Goal: Transaction & Acquisition: Purchase product/service

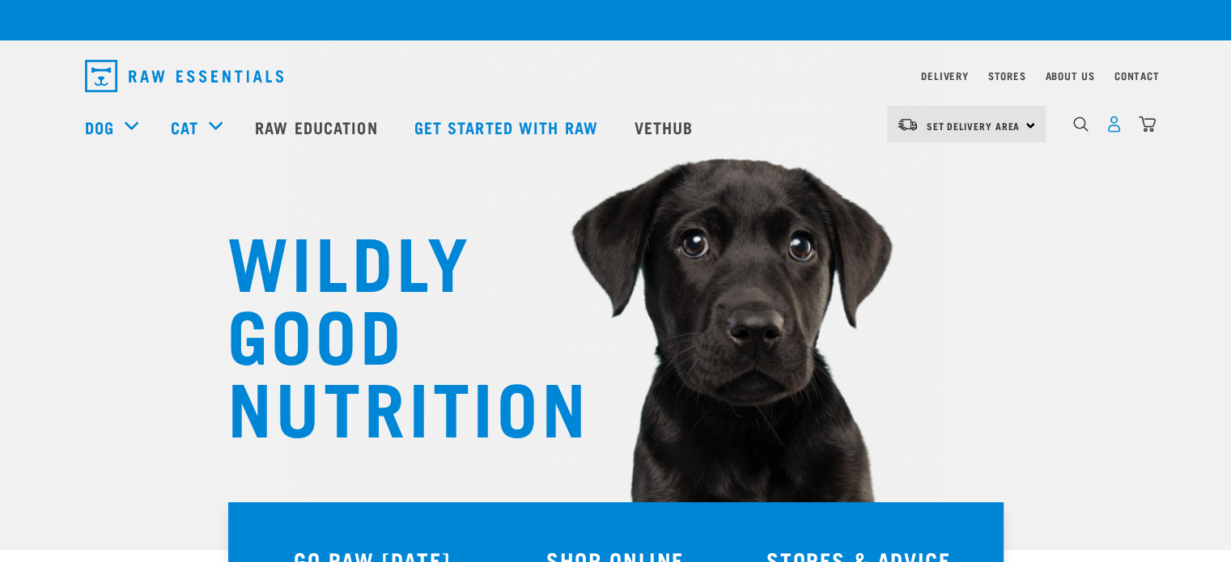
click at [1117, 131] on img "dropdown navigation" at bounding box center [1113, 124] width 17 height 17
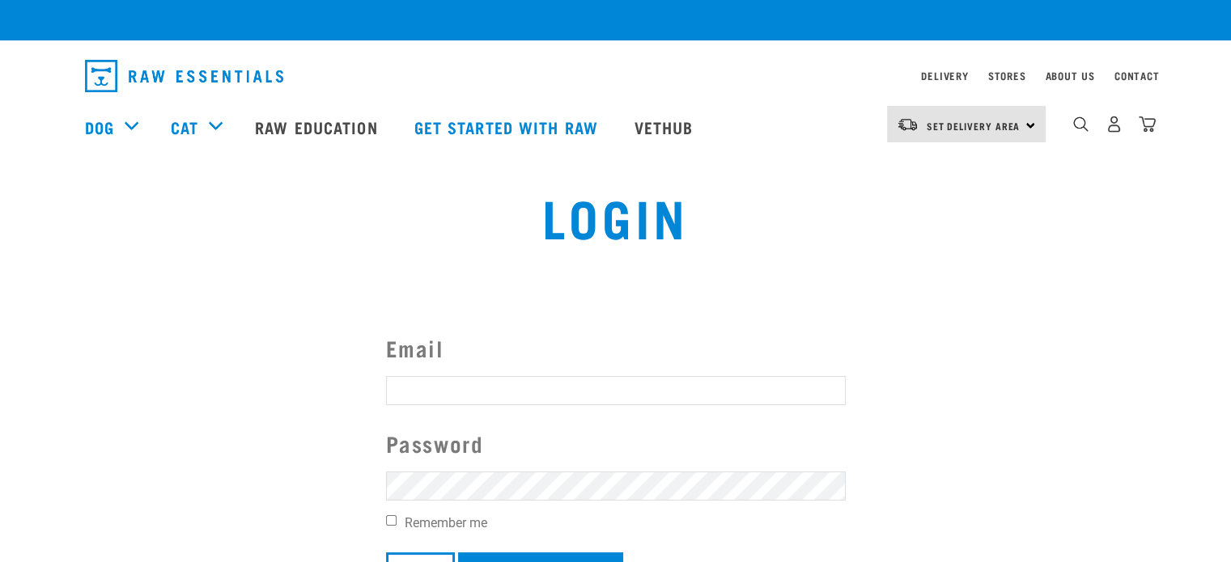
click at [592, 391] on input "Email" at bounding box center [616, 390] width 460 height 29
type input "[EMAIL_ADDRESS][DOMAIN_NAME]"
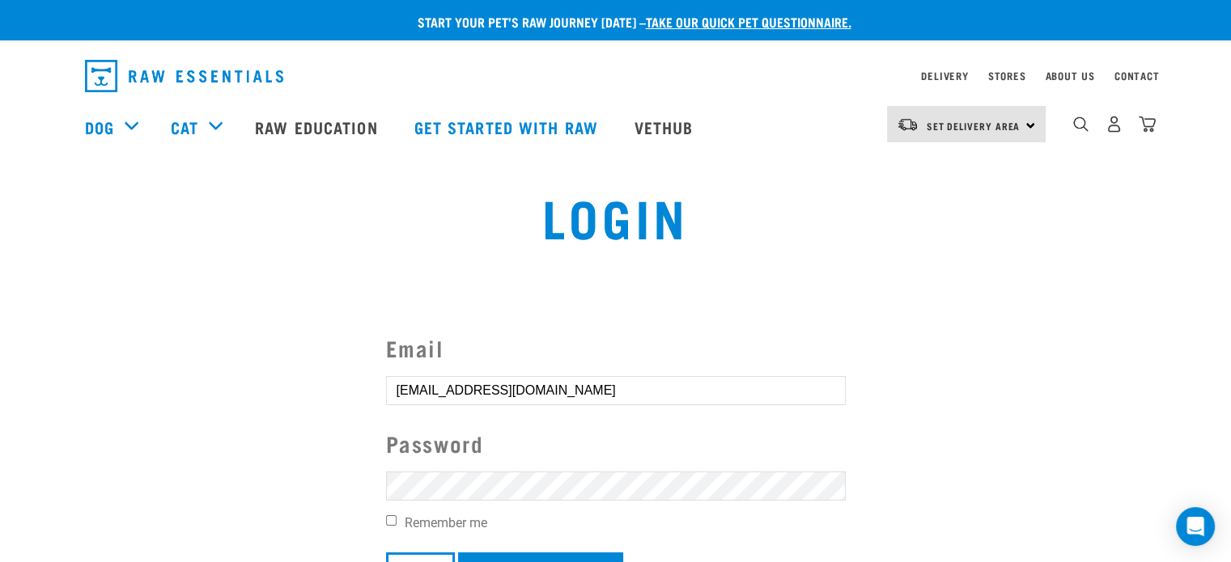
click at [386, 553] on input "Login" at bounding box center [420, 572] width 69 height 39
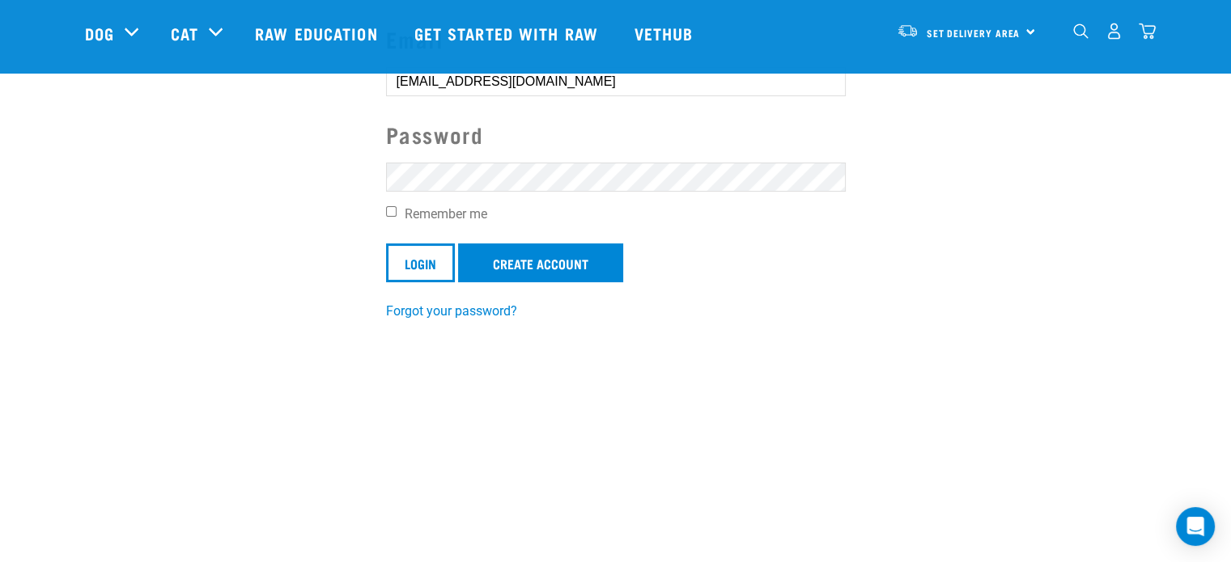
scroll to position [193, 0]
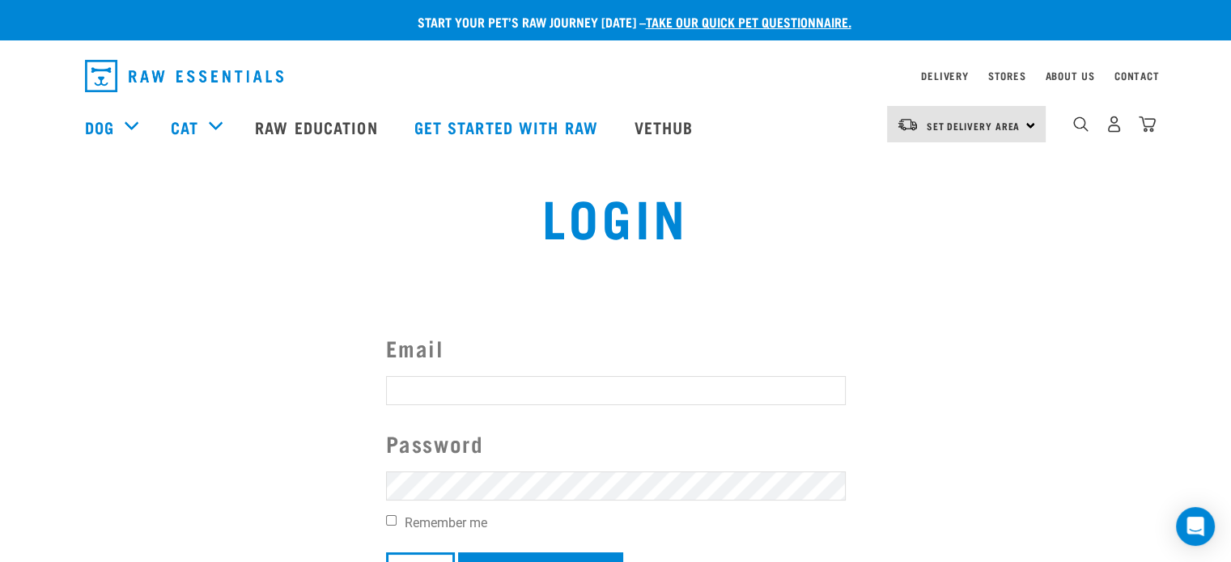
click at [49, 284] on div "Invalid username or password." at bounding box center [0, 281] width 98 height 126
click at [37, 251] on button "delete" at bounding box center [29, 243] width 16 height 16
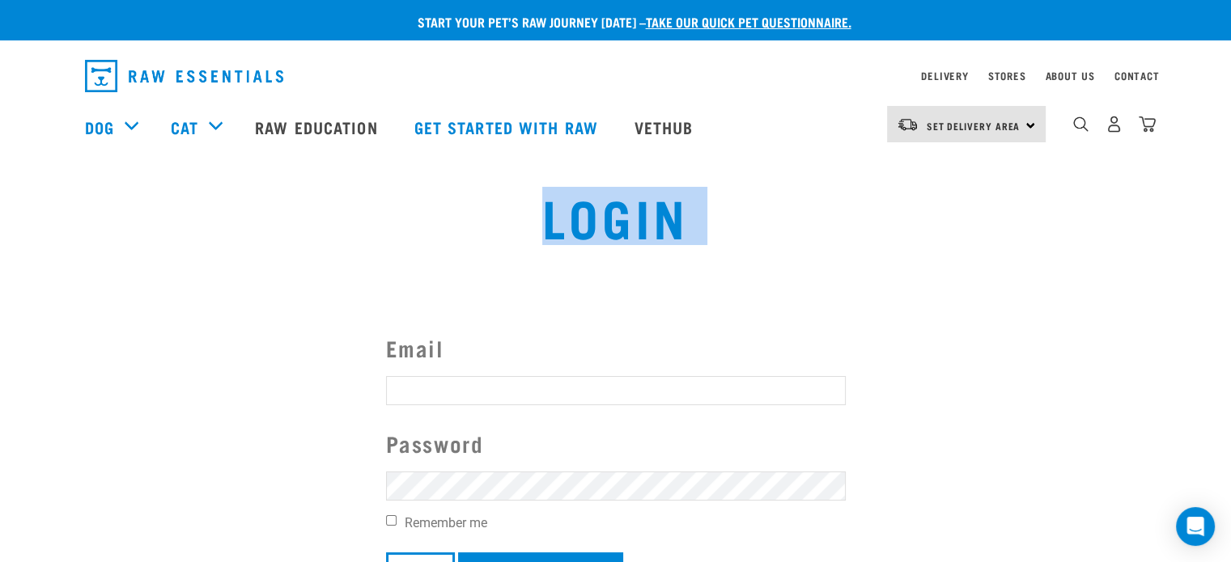
click at [703, 268] on div "Login" at bounding box center [616, 229] width 808 height 104
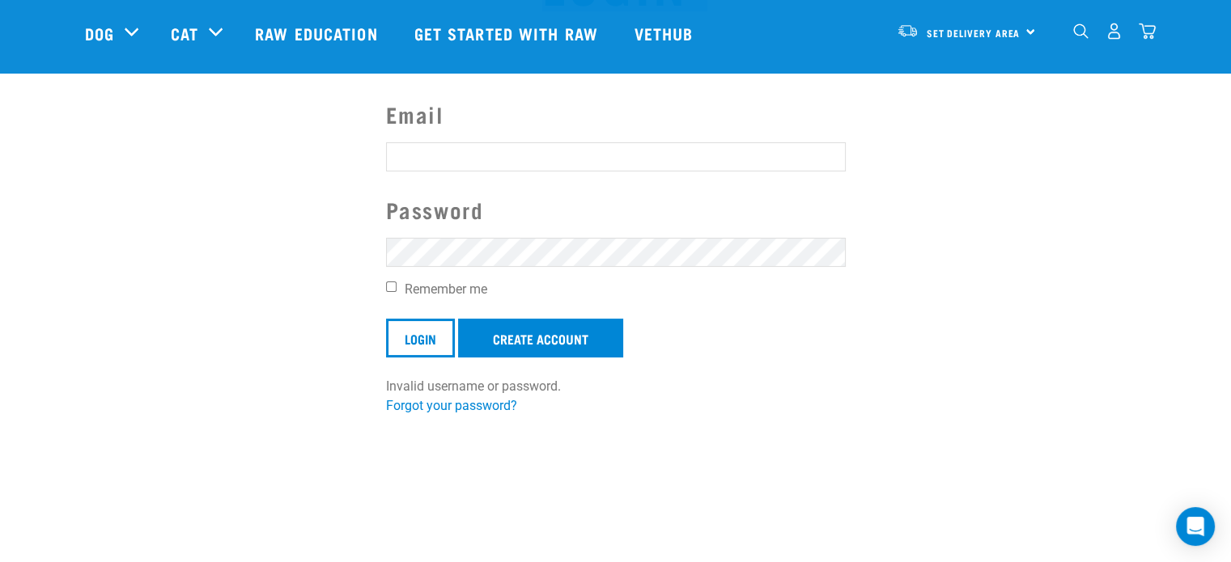
scroll to position [122, 0]
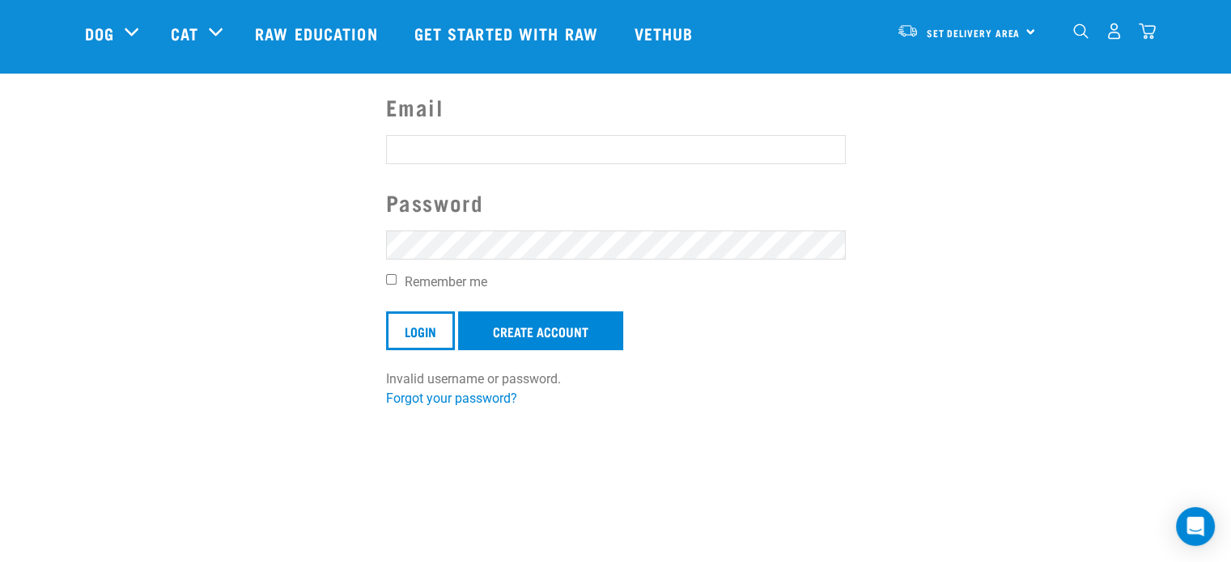
click at [606, 132] on form "Email Password Remember me Login Create Account Invalid username or password." at bounding box center [616, 240] width 460 height 298
click at [609, 142] on input "Email" at bounding box center [616, 149] width 460 height 29
click at [633, 154] on input "breannanderson470@gmail.com" at bounding box center [616, 149] width 460 height 29
type input "breannanderson470@gmail.com"
click at [386, 312] on input "Login" at bounding box center [420, 331] width 69 height 39
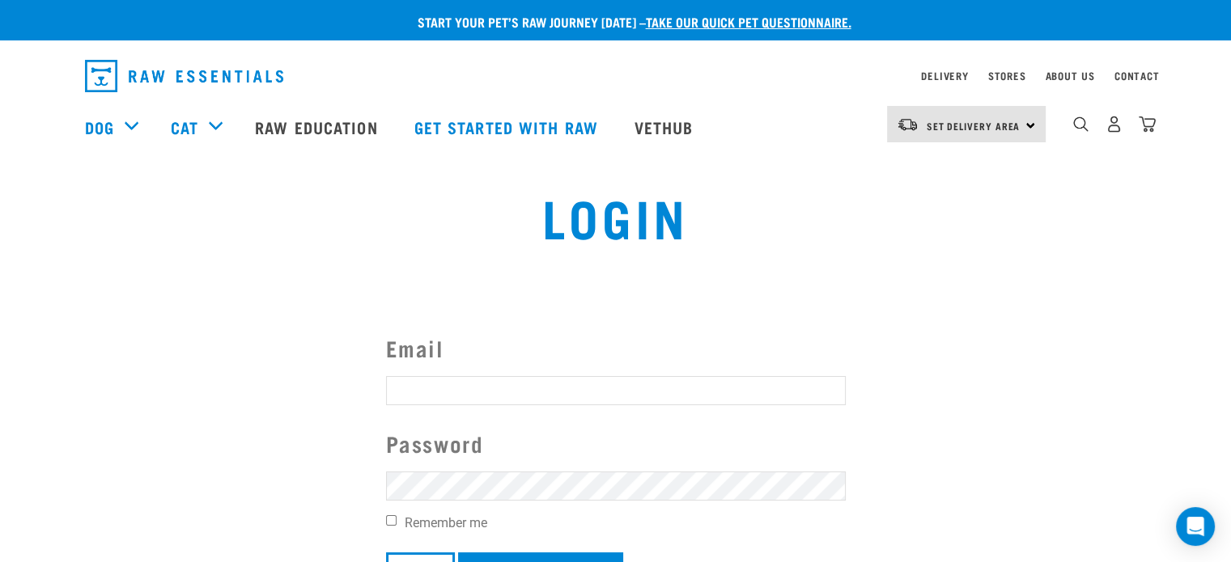
click at [49, 262] on div "Invalid username or password." at bounding box center [0, 281] width 98 height 126
click at [37, 251] on button "delete" at bounding box center [29, 243] width 16 height 16
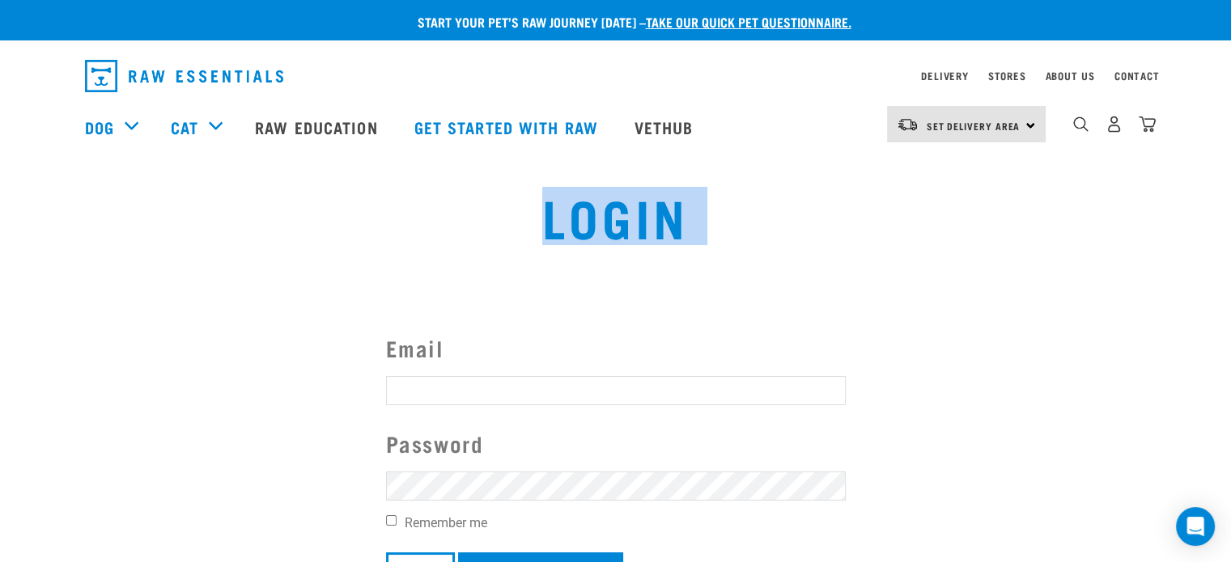
click at [702, 274] on div "Login" at bounding box center [616, 229] width 808 height 104
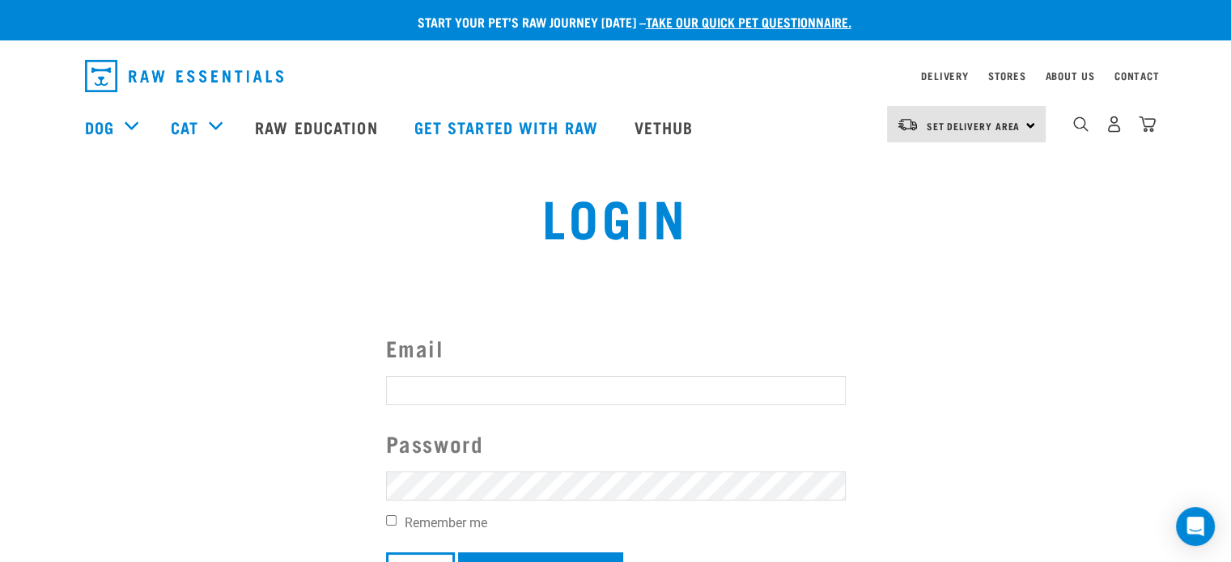
click at [633, 397] on input "Email" at bounding box center [616, 390] width 460 height 29
type input "breannanderson470@gmail.com"
click at [386, 553] on input "Login" at bounding box center [420, 572] width 69 height 39
click at [585, 382] on input "Email" at bounding box center [616, 390] width 460 height 29
type input "k"
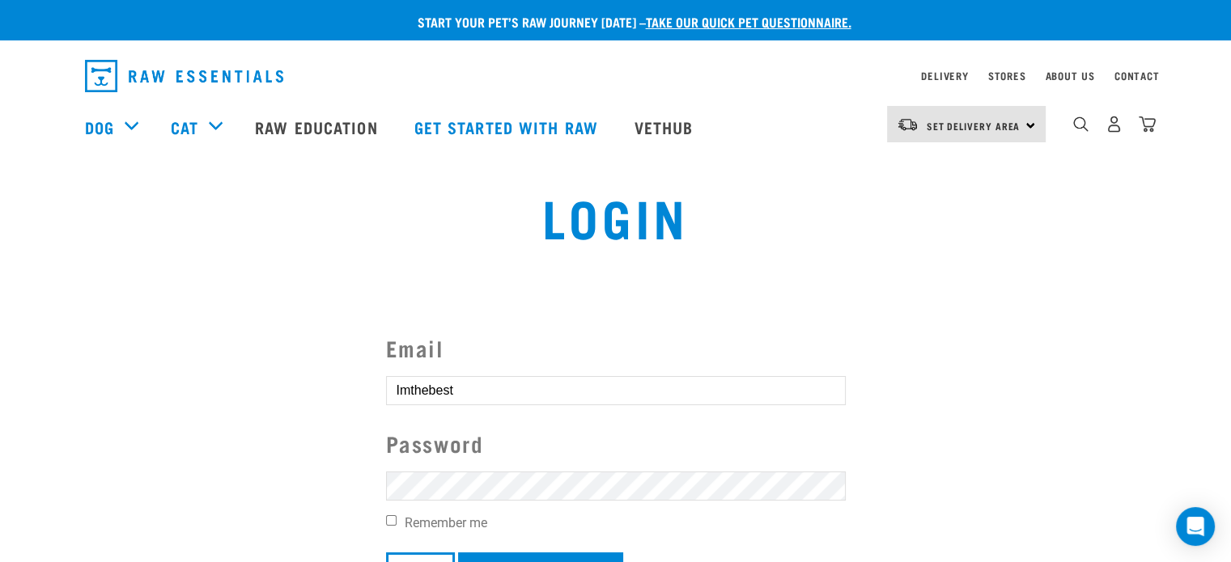
type input "Imthebest1"
drag, startPoint x: 585, startPoint y: 382, endPoint x: 279, endPoint y: 373, distance: 306.0
click at [279, 373] on section "Email Imthebest1 Password Remember me Login Create Account Invalid username or …" at bounding box center [615, 480] width 1231 height 379
click at [449, 393] on input "Imthebest1" at bounding box center [616, 390] width 460 height 29
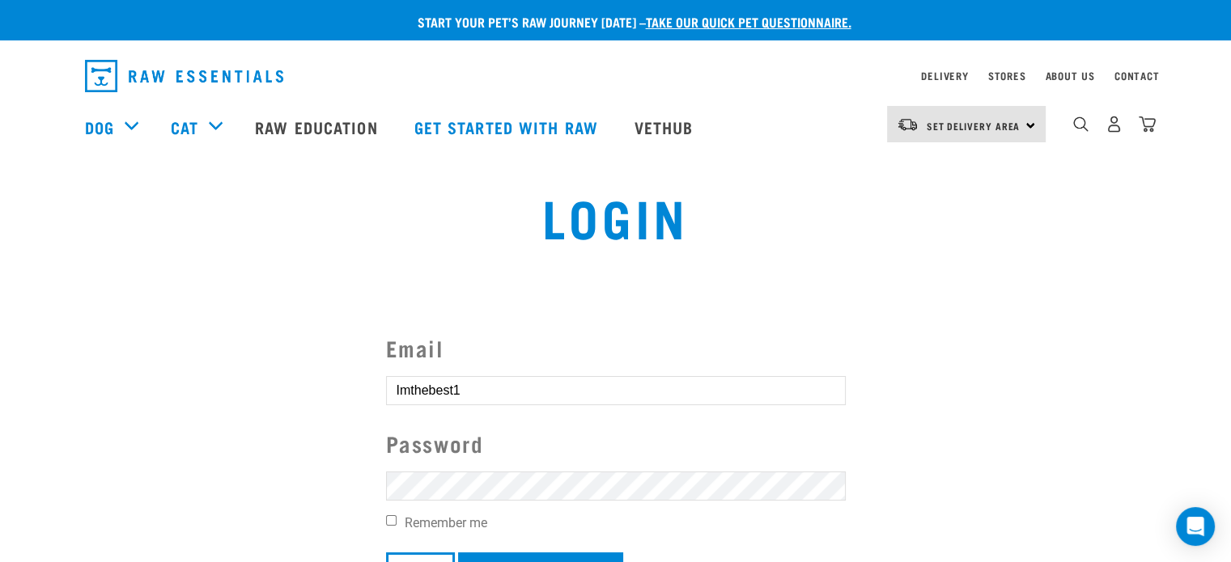
click at [449, 393] on input "Imthebest1" at bounding box center [616, 390] width 460 height 29
click at [460, 407] on form "Email Password Remember me Login Create Account Invalid username or password." at bounding box center [616, 481] width 460 height 298
click at [473, 397] on input "Email" at bounding box center [616, 390] width 460 height 29
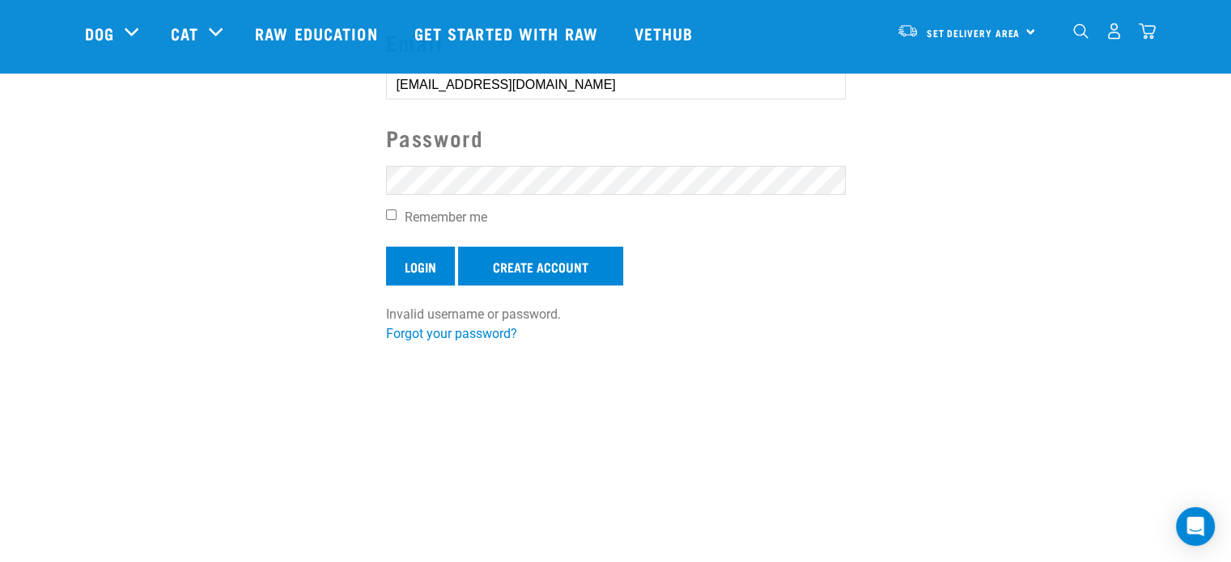
type input "breannaanderson470@gmail.com"
click at [422, 271] on input "Login" at bounding box center [420, 266] width 69 height 39
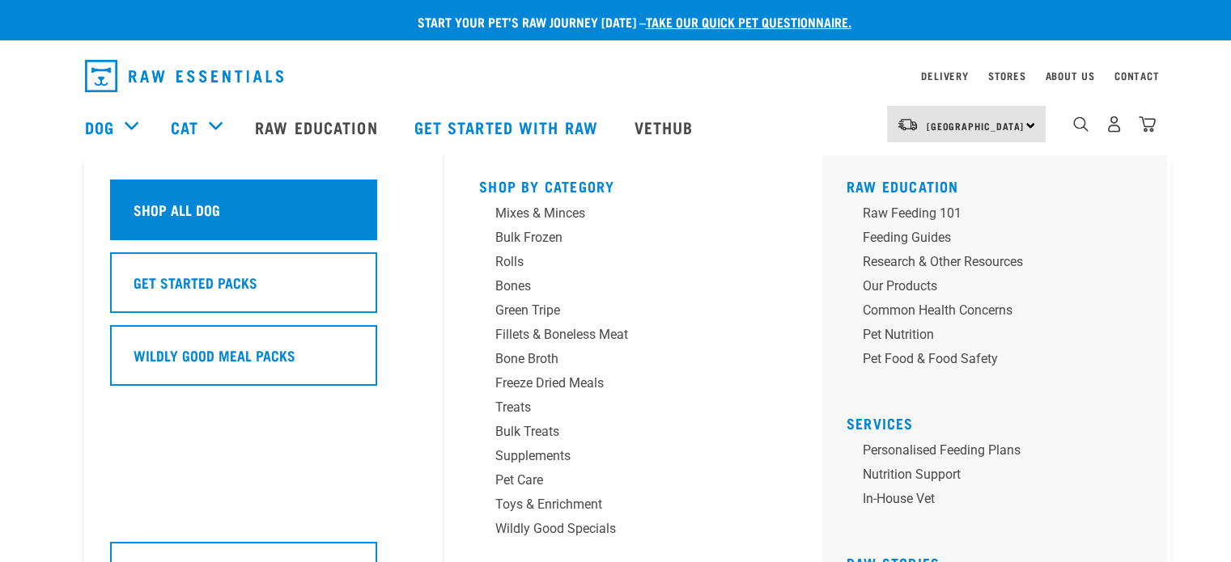
click at [198, 206] on h5 "Shop All Dog" at bounding box center [177, 209] width 87 height 21
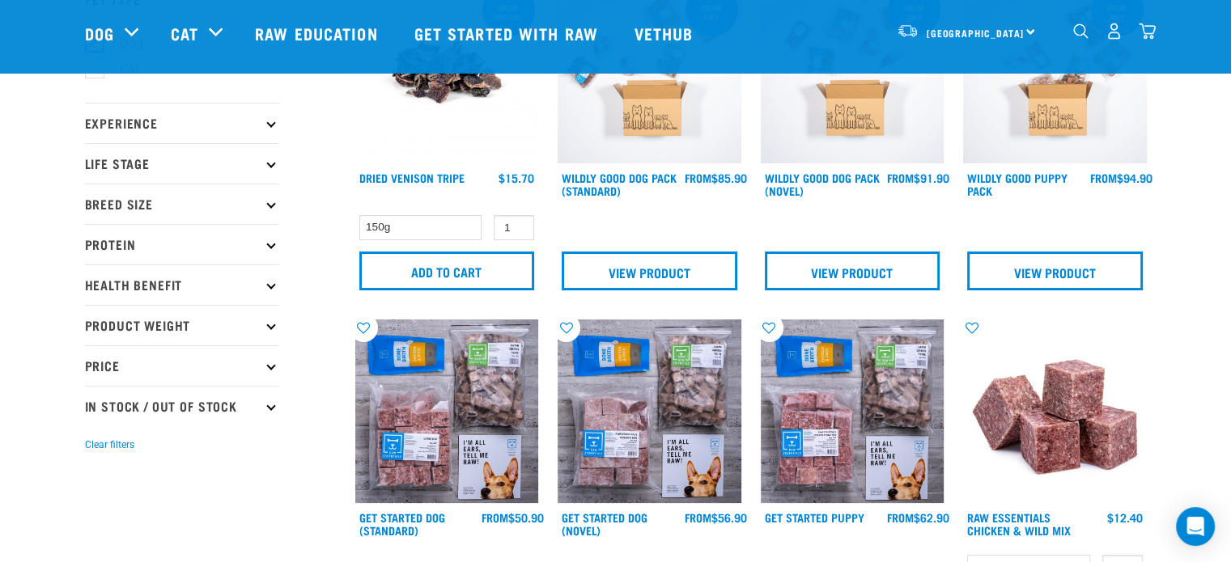
scroll to position [149, 0]
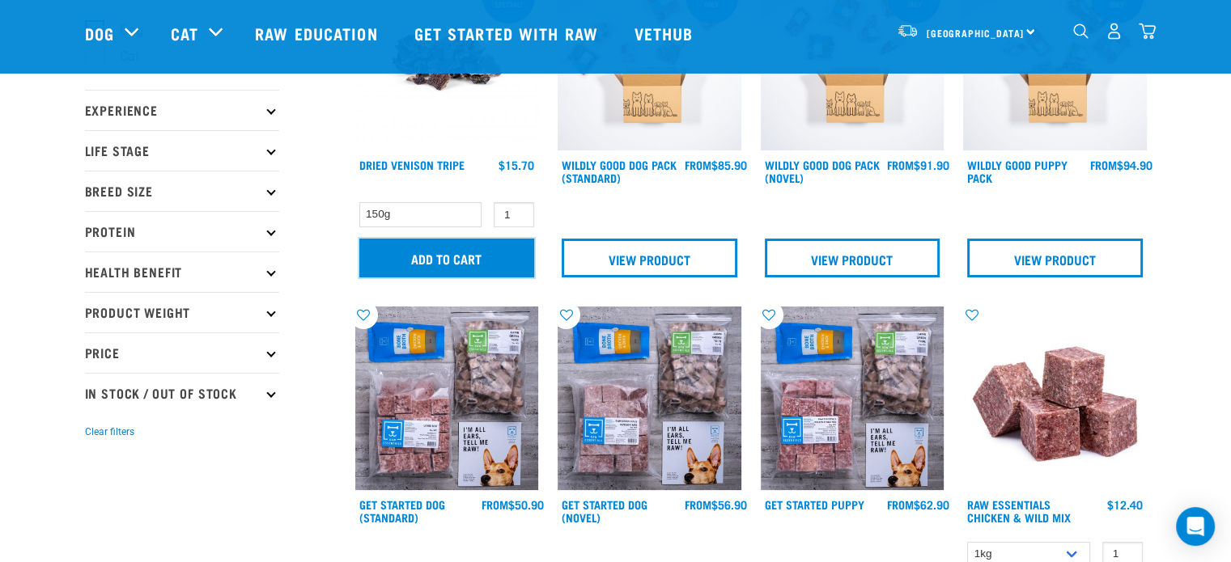
click at [460, 262] on input "Add to cart" at bounding box center [447, 258] width 176 height 39
click at [62, 274] on button "delete" at bounding box center [54, 282] width 16 height 16
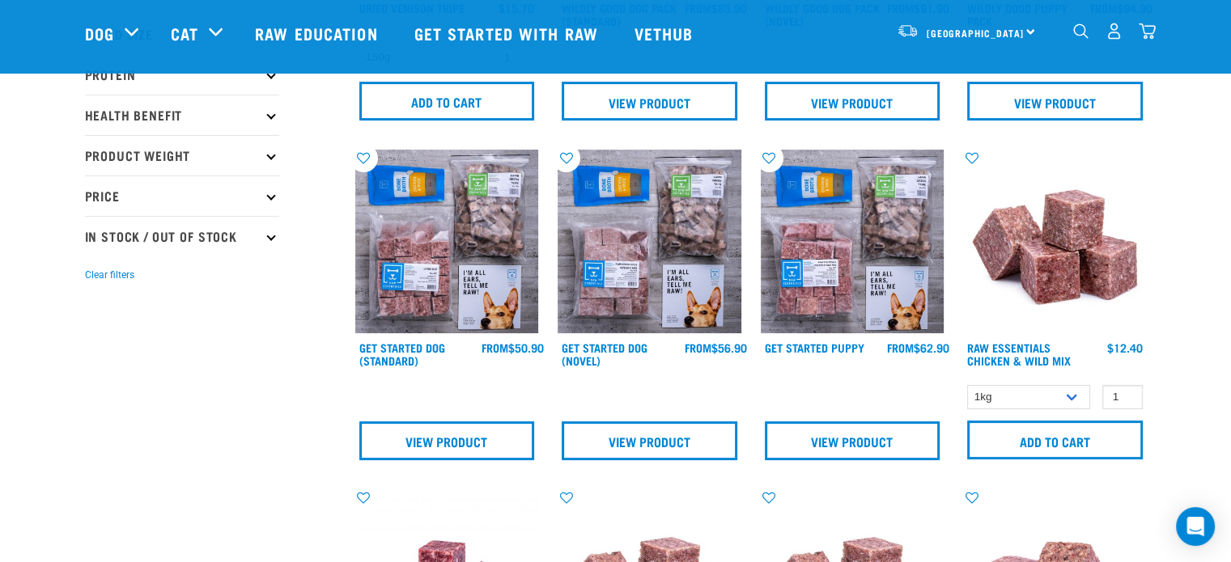
scroll to position [307, 0]
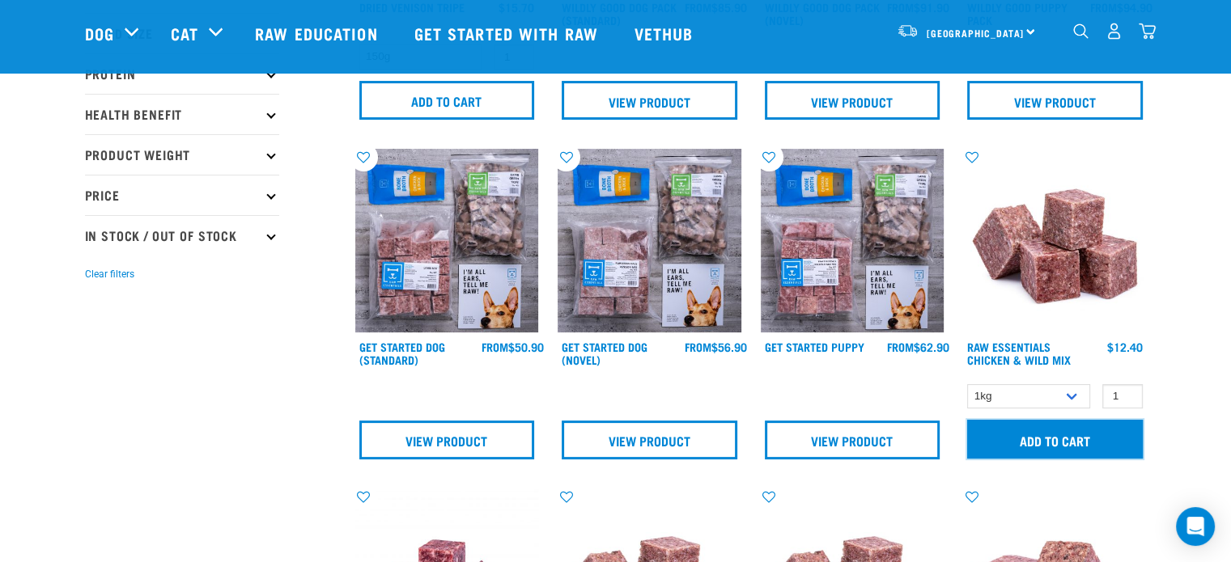
click at [1016, 444] on input "Add to cart" at bounding box center [1055, 439] width 176 height 39
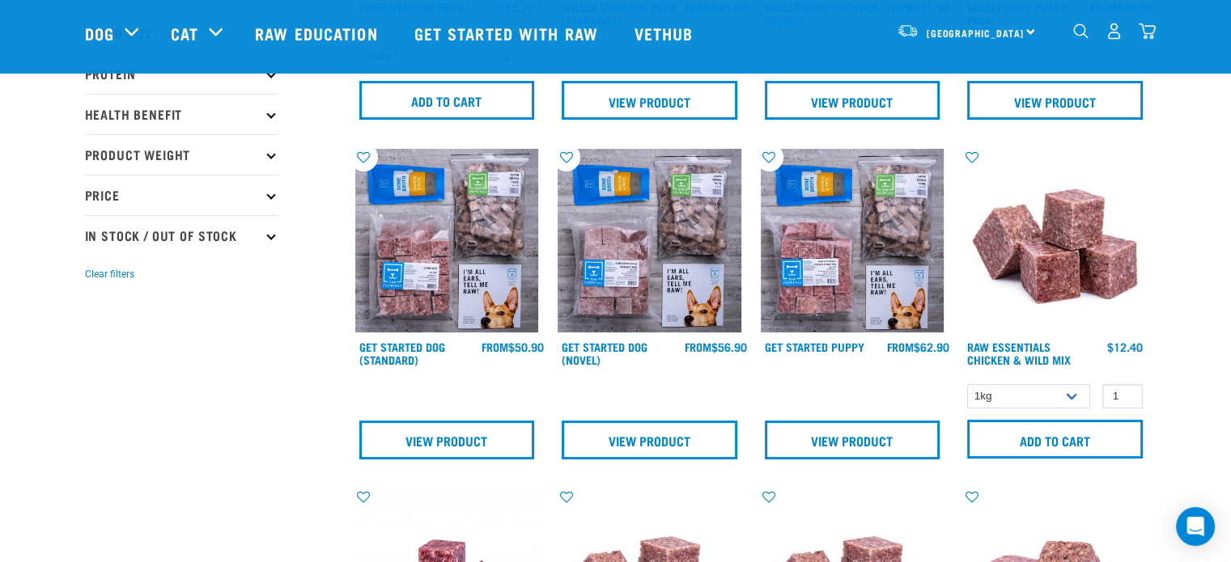
click at [16, 278] on div "There are 0 items left in stock of Wallaby Mince, please remove this item from …" at bounding box center [0, 281] width 32 height 65
click at [62, 284] on button "delete" at bounding box center [54, 282] width 16 height 16
click at [999, 15] on div "North Island North Island South Island" at bounding box center [966, 31] width 159 height 36
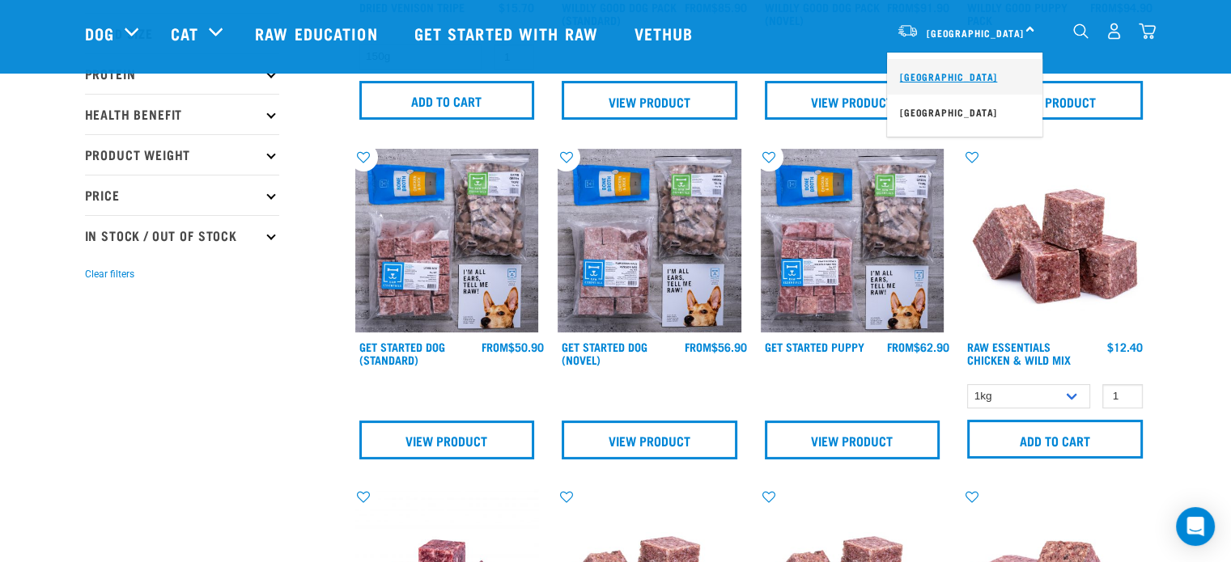
click at [936, 64] on link "[GEOGRAPHIC_DATA]" at bounding box center [964, 77] width 155 height 36
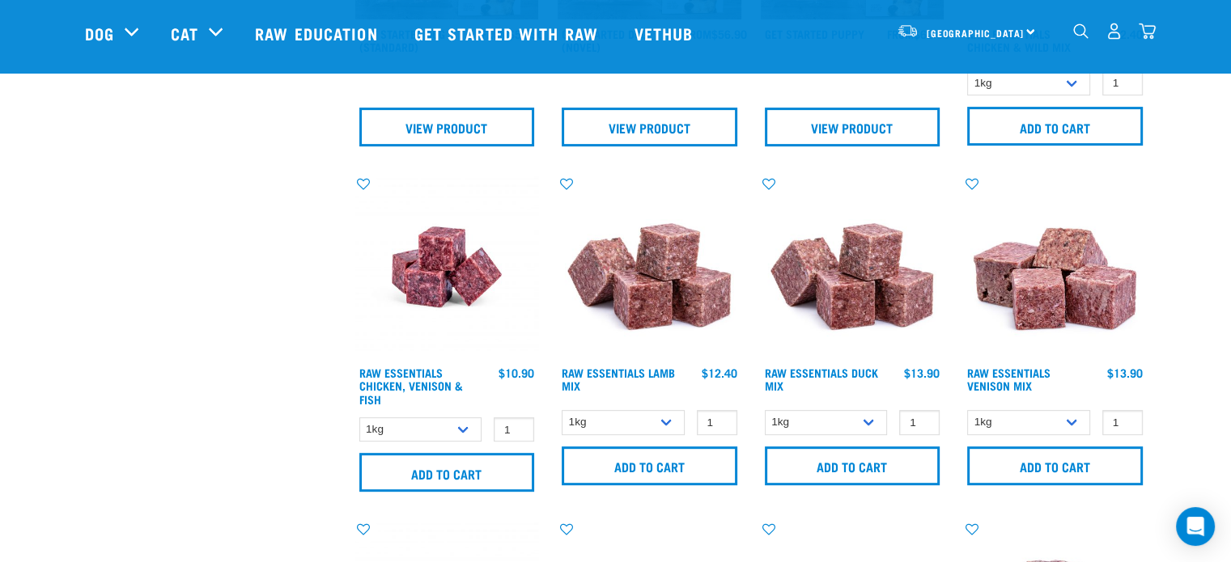
scroll to position [621, 0]
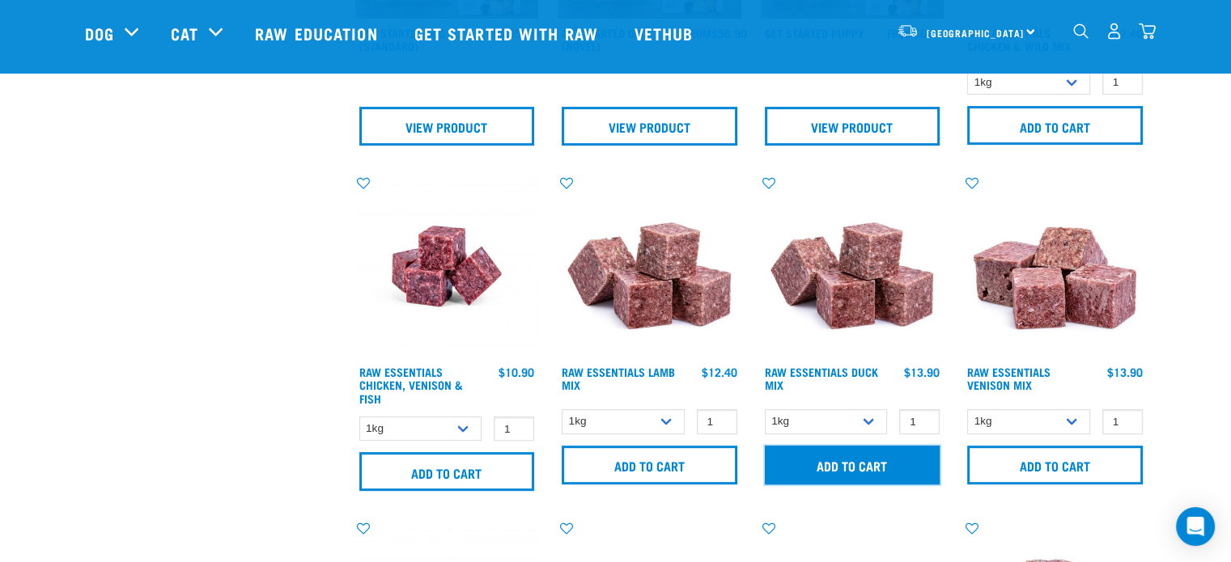
click at [875, 478] on input "Add to cart" at bounding box center [853, 465] width 176 height 39
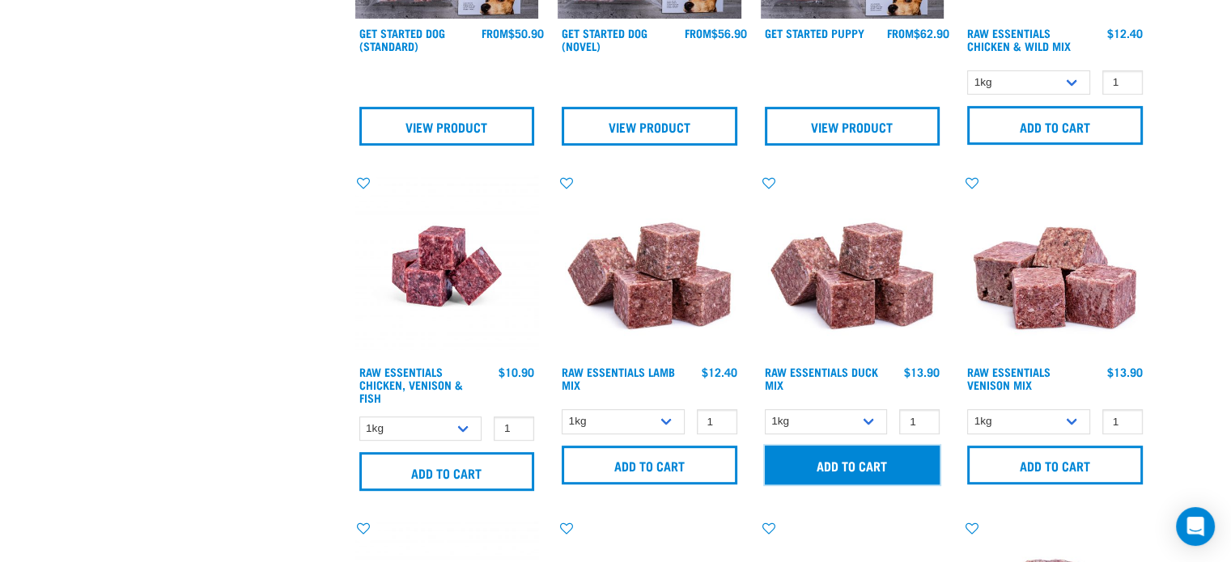
drag, startPoint x: 0, startPoint y: 0, endPoint x: 1019, endPoint y: 276, distance: 1055.5
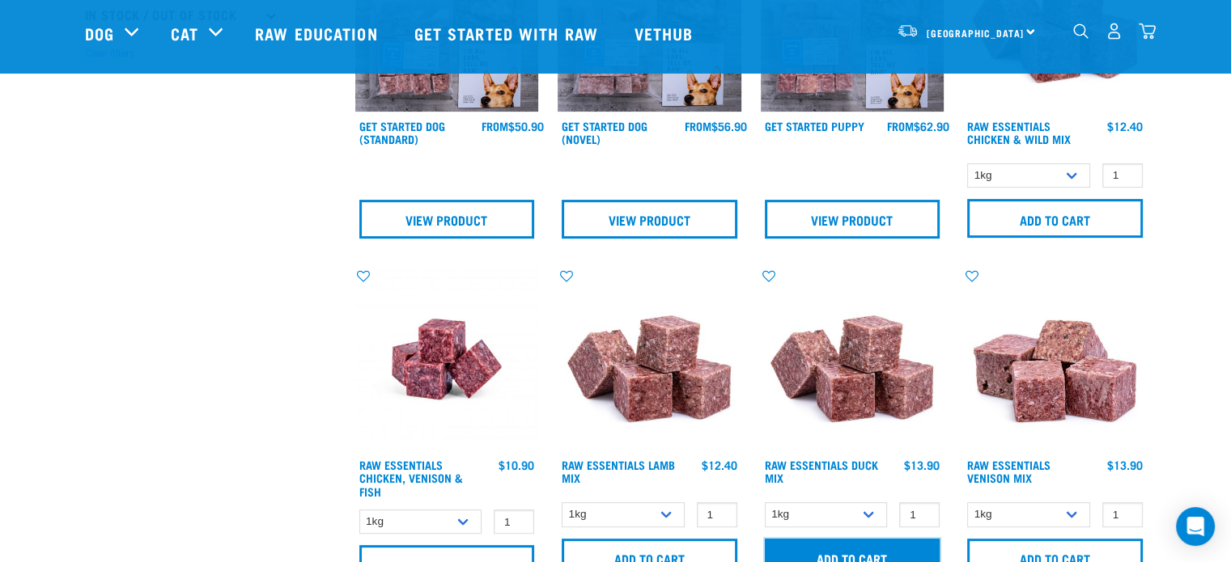
scroll to position [660, 0]
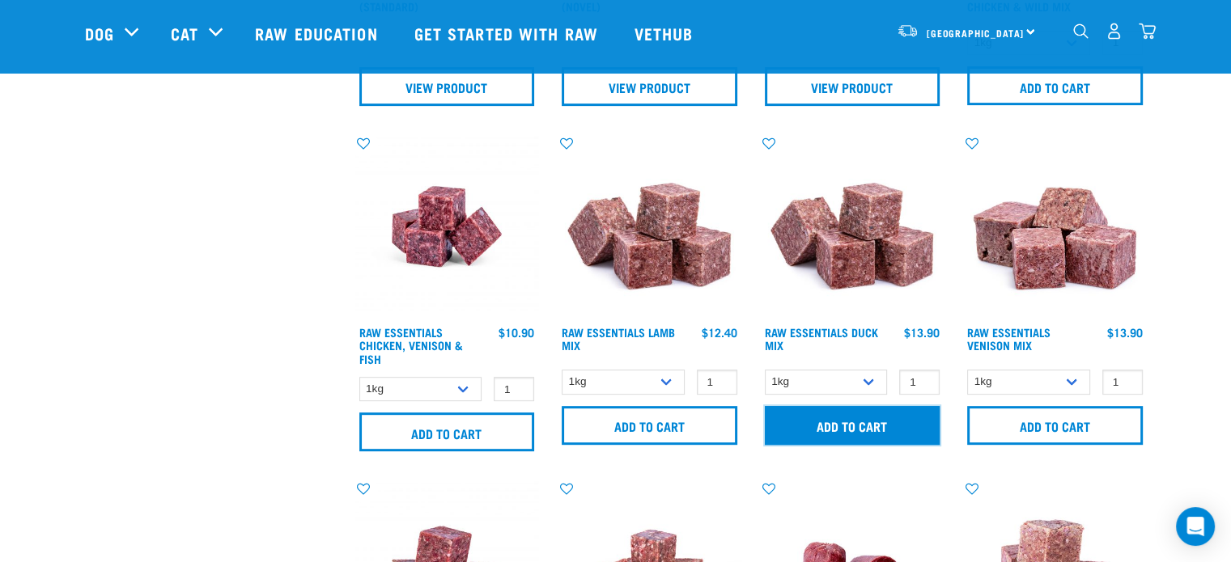
click at [840, 428] on input "Add to cart" at bounding box center [853, 425] width 176 height 39
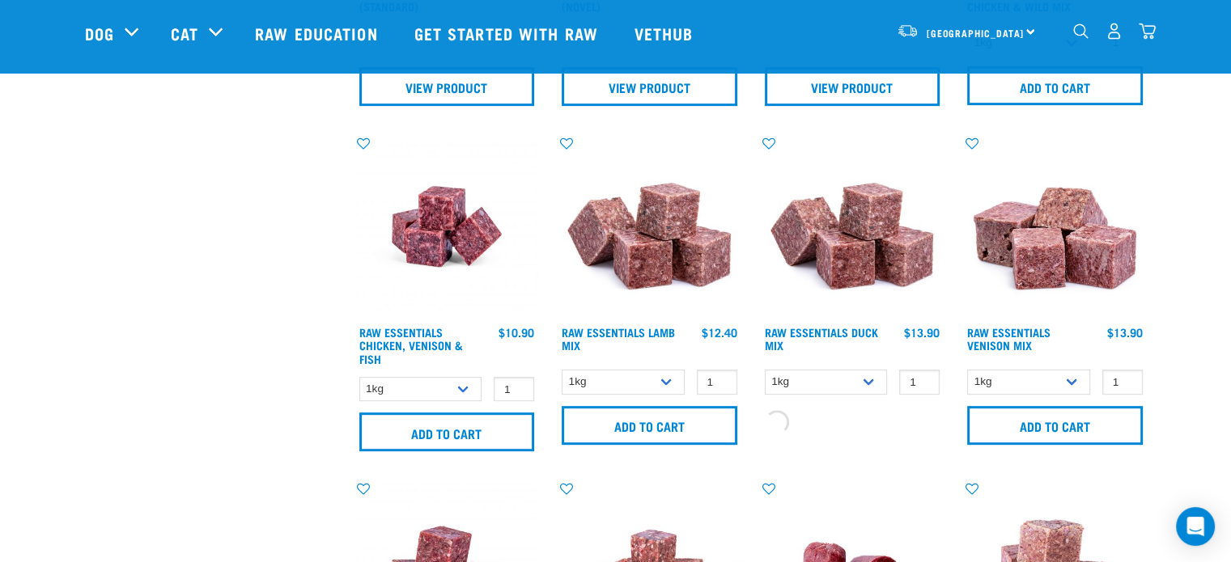
click at [840, 428] on div "Add to cart" at bounding box center [853, 421] width 184 height 32
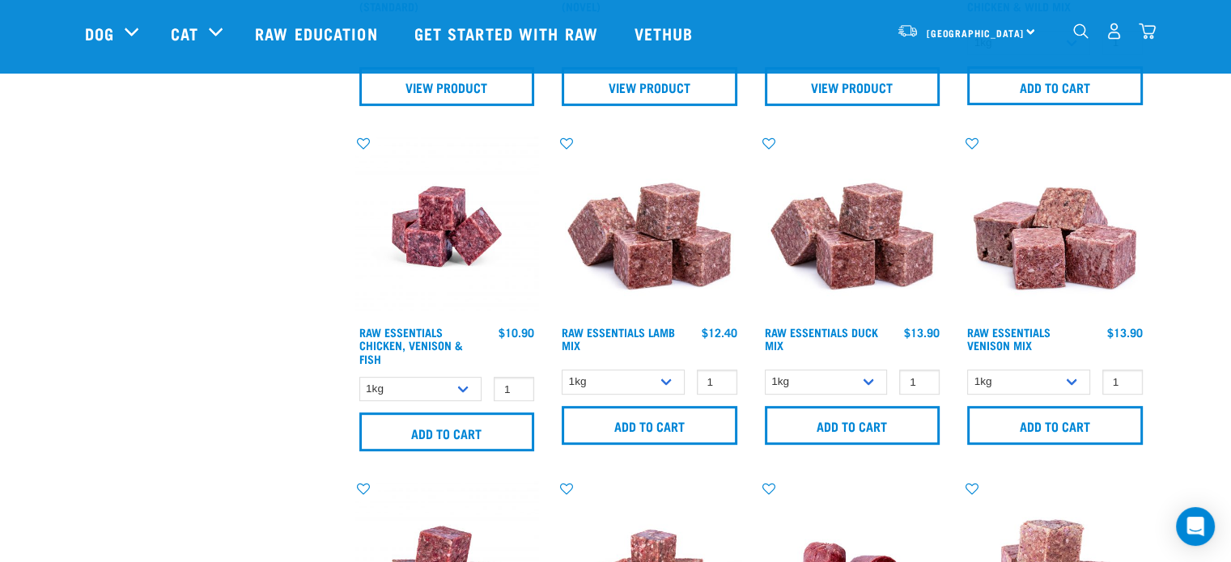
click at [62, 281] on button "delete" at bounding box center [54, 282] width 16 height 16
